Goal: Task Accomplishment & Management: Manage account settings

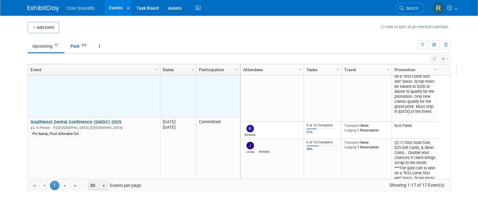
scroll to position [113, 0]
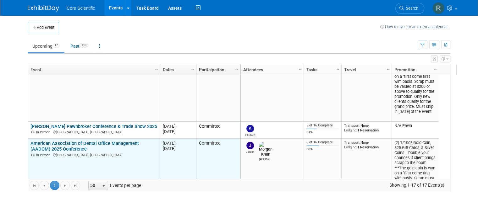
click at [75, 147] on link "American Association of Dental Office Management (AADOM) 2025 Conference" at bounding box center [84, 147] width 108 height 12
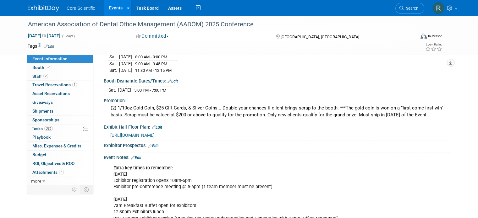
scroll to position [301, 0]
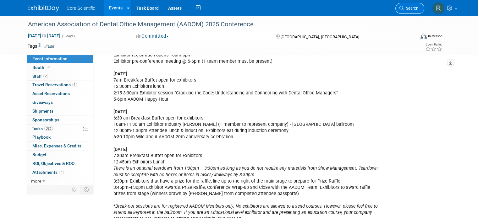
click at [411, 7] on span "Search" at bounding box center [411, 8] width 14 height 5
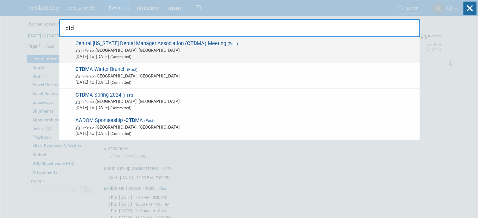
type input "ctd"
click at [240, 54] on span "May 2, 2025 to May 2, 2025 (Committed)" at bounding box center [245, 56] width 341 height 6
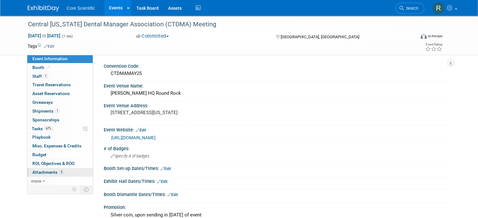
click at [51, 171] on span "Attachments 3" at bounding box center [47, 172] width 31 height 5
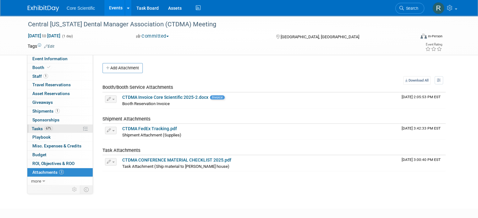
click at [56, 128] on link "67% Tasks 67%" at bounding box center [59, 129] width 65 height 8
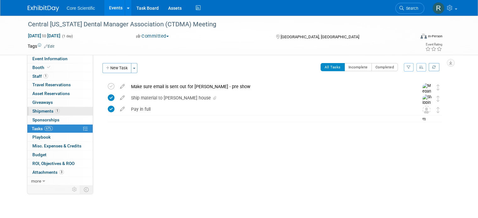
click at [61, 113] on link "1 Shipments 1" at bounding box center [59, 111] width 65 height 8
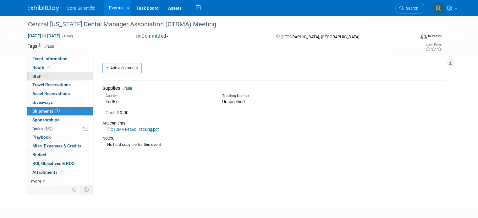
click at [72, 77] on link "1 Staff 1" at bounding box center [59, 76] width 65 height 8
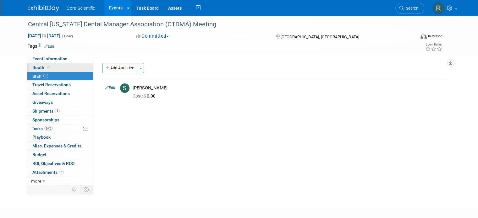
click at [74, 70] on link "Booth" at bounding box center [59, 68] width 65 height 8
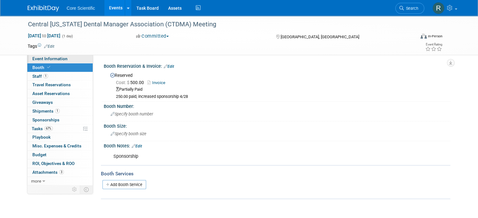
click at [75, 59] on link "Event Information" at bounding box center [59, 59] width 65 height 8
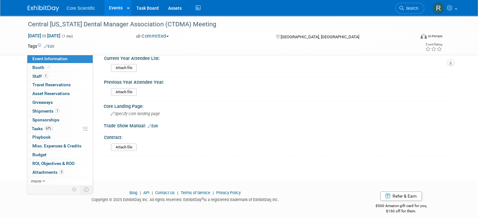
scroll to position [412, 0]
click at [42, 64] on link "Booth" at bounding box center [59, 68] width 65 height 8
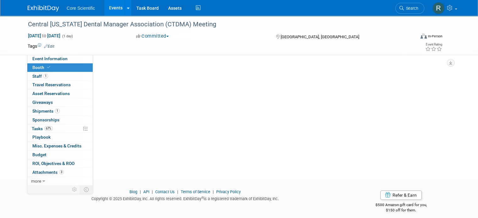
scroll to position [0, 0]
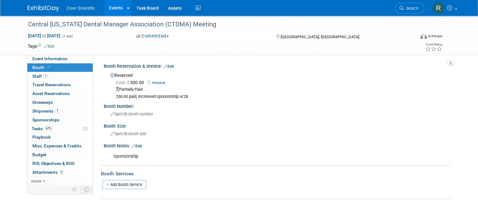
click at [107, 7] on link "Events" at bounding box center [115, 8] width 23 height 16
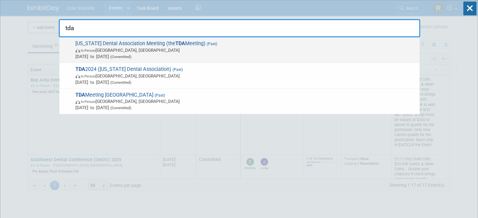
type input "tda"
click at [192, 45] on span "Texas Dental Association Meeting (the TDA Meeting) (Past) In-Person San Antonio…" at bounding box center [245, 50] width 343 height 19
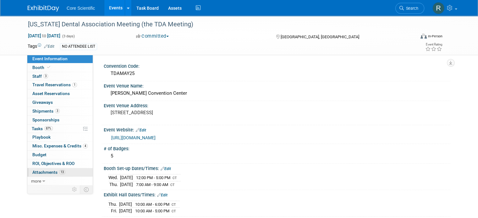
click at [52, 171] on span "Attachments 13" at bounding box center [48, 172] width 33 height 5
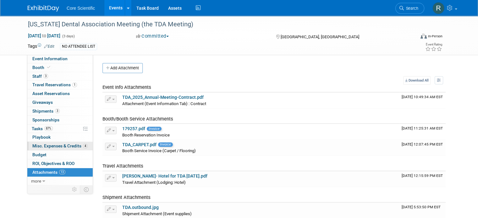
click at [62, 142] on link "4 Misc. Expenses & Credits 4" at bounding box center [59, 146] width 65 height 8
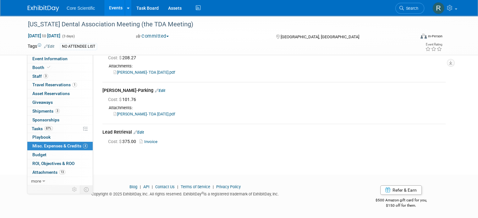
scroll to position [82, 0]
click at [35, 6] on img at bounding box center [43, 8] width 31 height 6
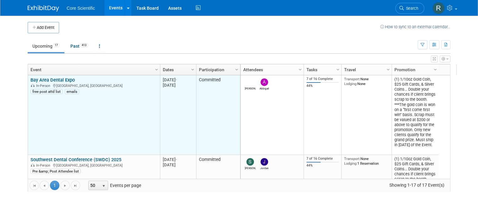
scroll to position [113, 0]
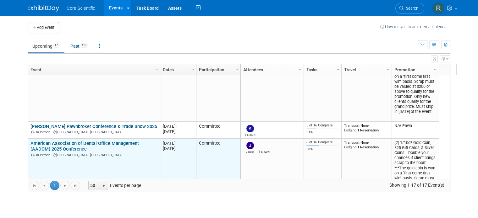
click at [74, 141] on link "American Association of Dental Office Management (AADOM) 2025 Conference" at bounding box center [84, 147] width 108 height 12
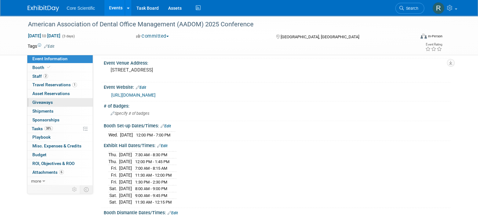
scroll to position [63, 0]
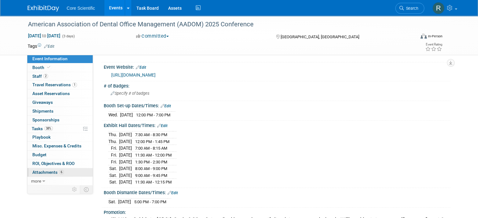
click at [47, 170] on span "Attachments 6" at bounding box center [47, 172] width 31 height 5
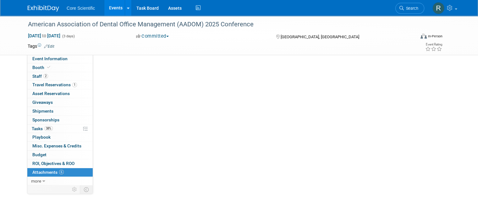
scroll to position [0, 0]
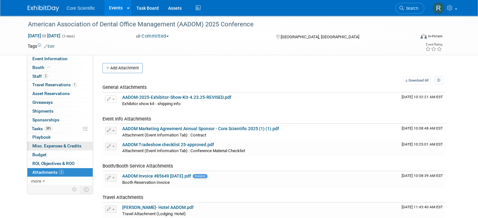
click at [48, 148] on span "Misc. Expenses & Credits 0" at bounding box center [56, 146] width 49 height 5
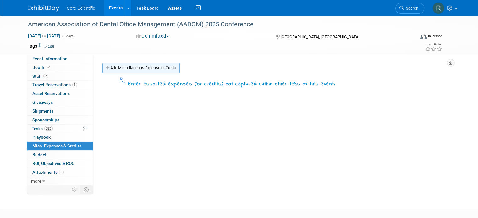
click at [121, 65] on link "Add Miscellaneous Expense or Credit" at bounding box center [140, 68] width 77 height 10
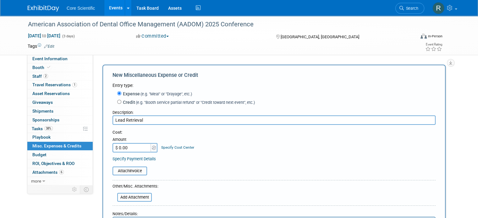
type input "Lead Retrieval"
click at [128, 146] on input "$ 0.00" at bounding box center [132, 147] width 39 height 9
type input "$ 350.00"
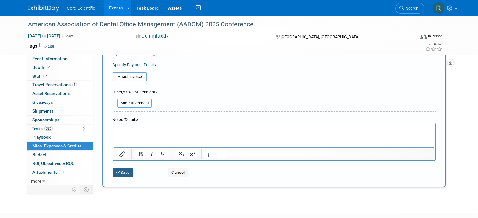
click at [116, 170] on button "Save" at bounding box center [123, 172] width 21 height 9
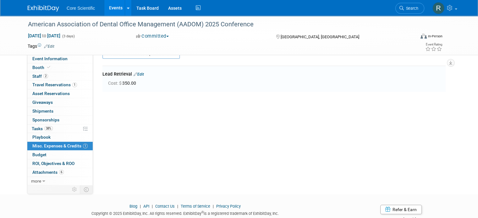
scroll to position [14, 0]
